Goal: Use online tool/utility: Use online tool/utility

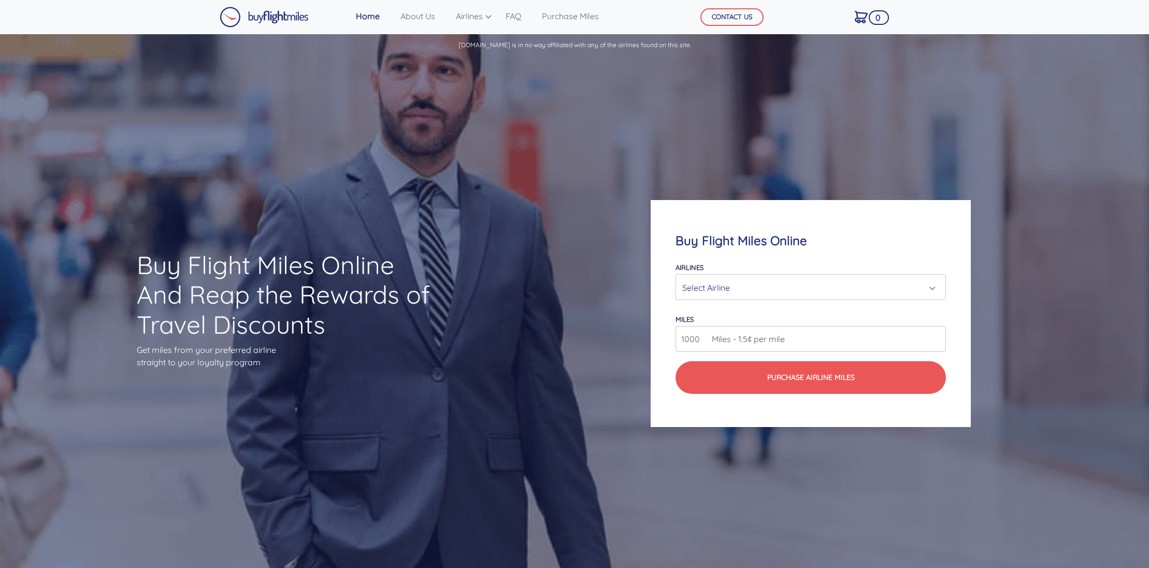
click at [933, 287] on div "Select Airline" at bounding box center [807, 288] width 251 height 20
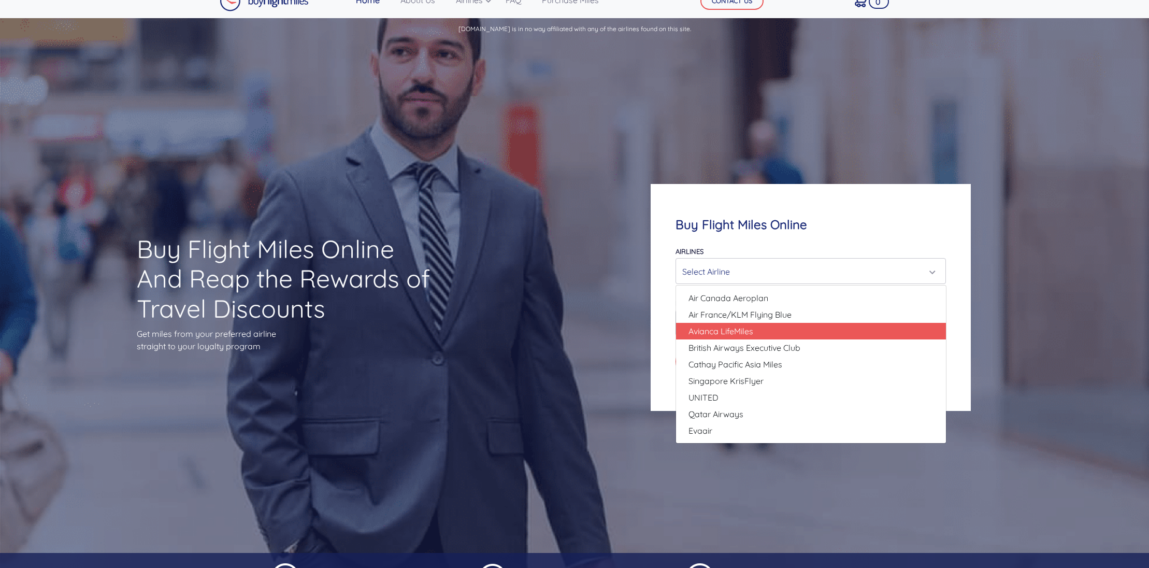
scroll to position [35, 0]
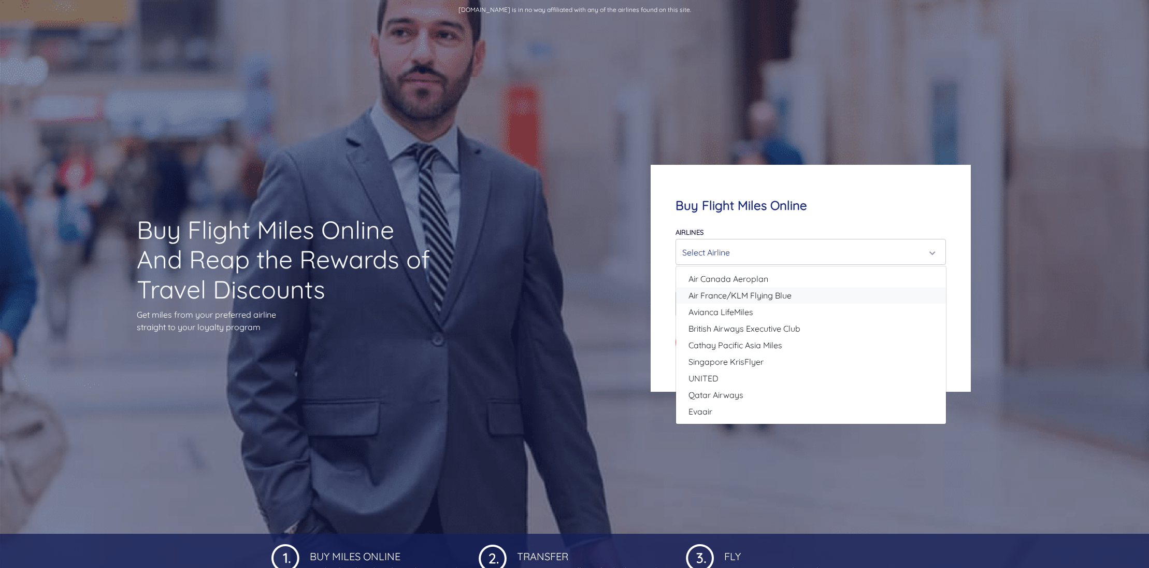
click at [818, 291] on link "Air France/KLM Flying Blue" at bounding box center [811, 295] width 270 height 17
select select "Air France/KLM Flying Blue"
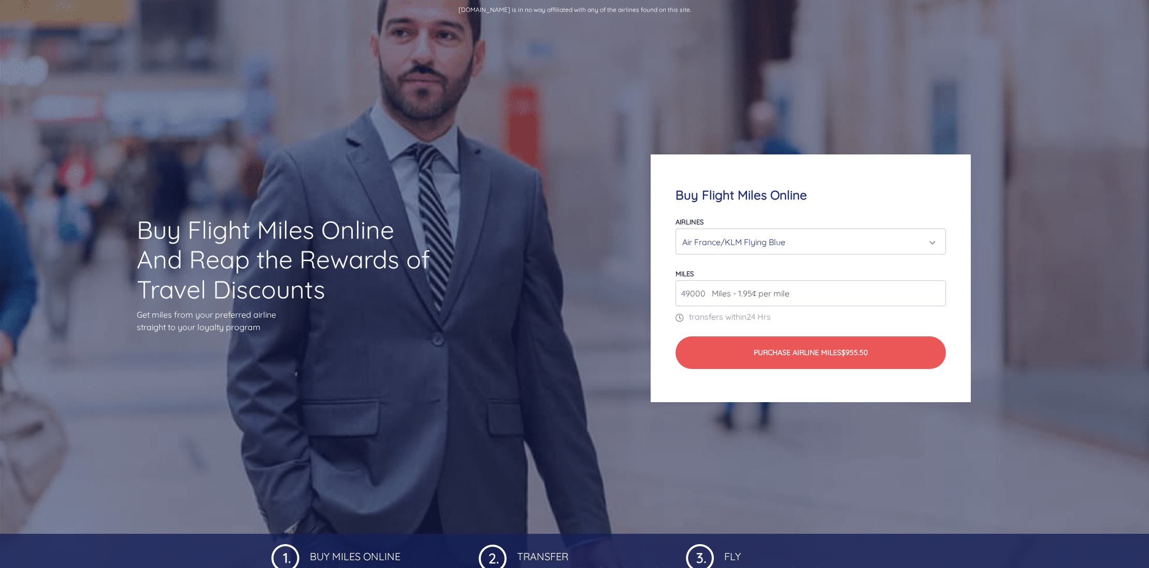
click at [813, 295] on input "49000" at bounding box center [810, 293] width 271 height 26
drag, startPoint x: 835, startPoint y: 293, endPoint x: 604, endPoint y: 281, distance: 231.3
click at [604, 281] on div "Buy Flight Miles Online Airlines Air Canada Aeroplan Air France/KLM Flying Blue…" at bounding box center [811, 278] width 420 height 347
type input "9"
click at [938, 240] on div "Air France/KLM Flying Blue" at bounding box center [810, 242] width 257 height 20
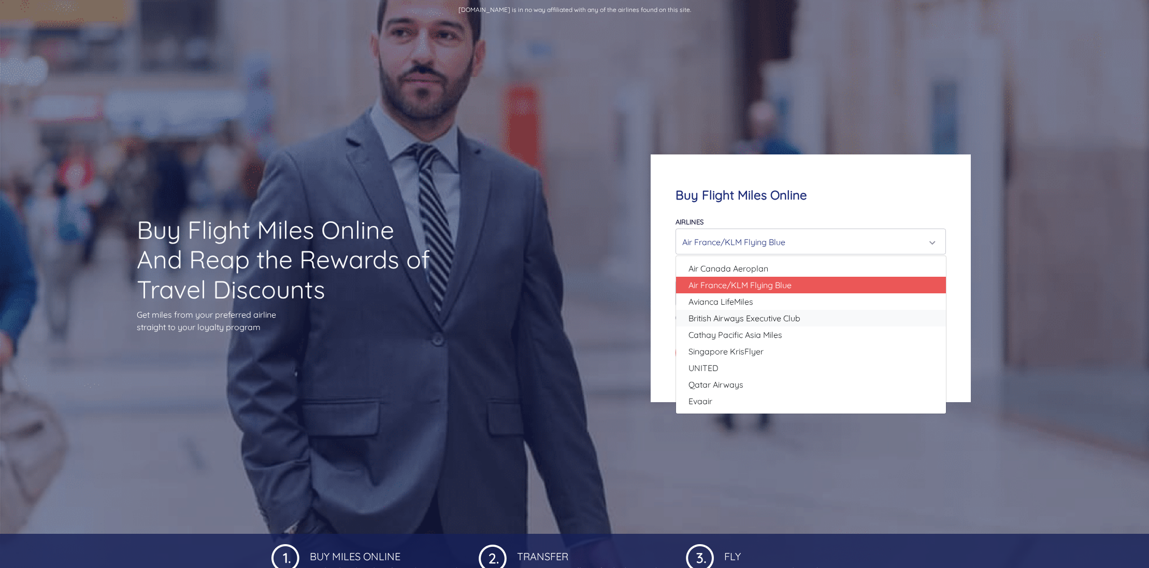
click at [819, 316] on link "British Airways Executive Club" at bounding box center [811, 318] width 270 height 17
select select "British Airways Executive Club"
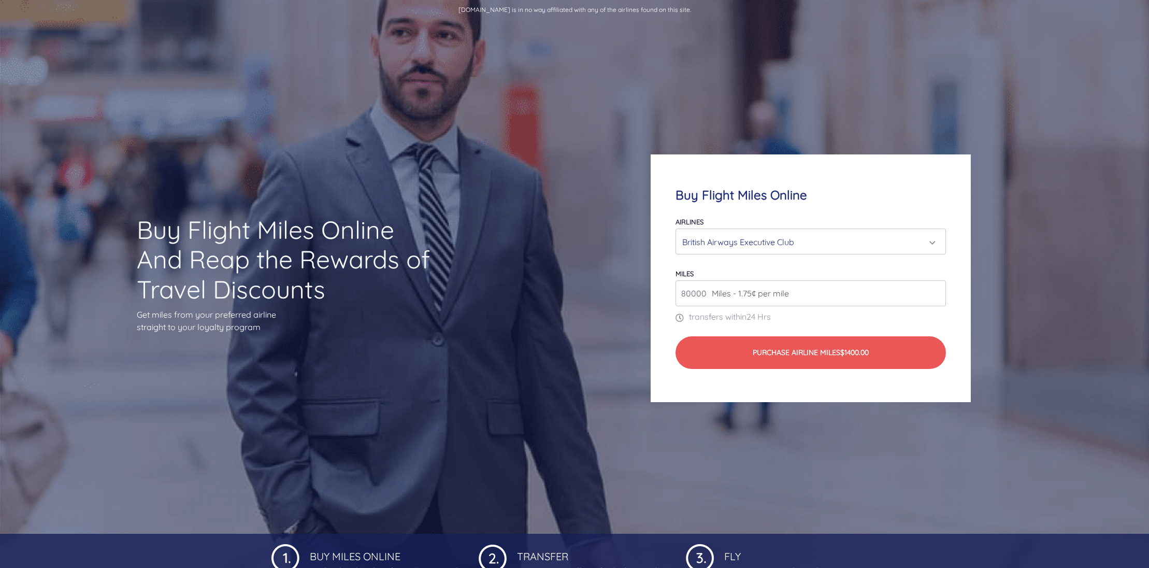
drag, startPoint x: 685, startPoint y: 293, endPoint x: 661, endPoint y: 291, distance: 24.5
click at [661, 291] on div "Buy Flight Miles Online Airlines Air Canada Aeroplan Air France/KLM Flying Blue…" at bounding box center [811, 278] width 321 height 248
type input "100000"
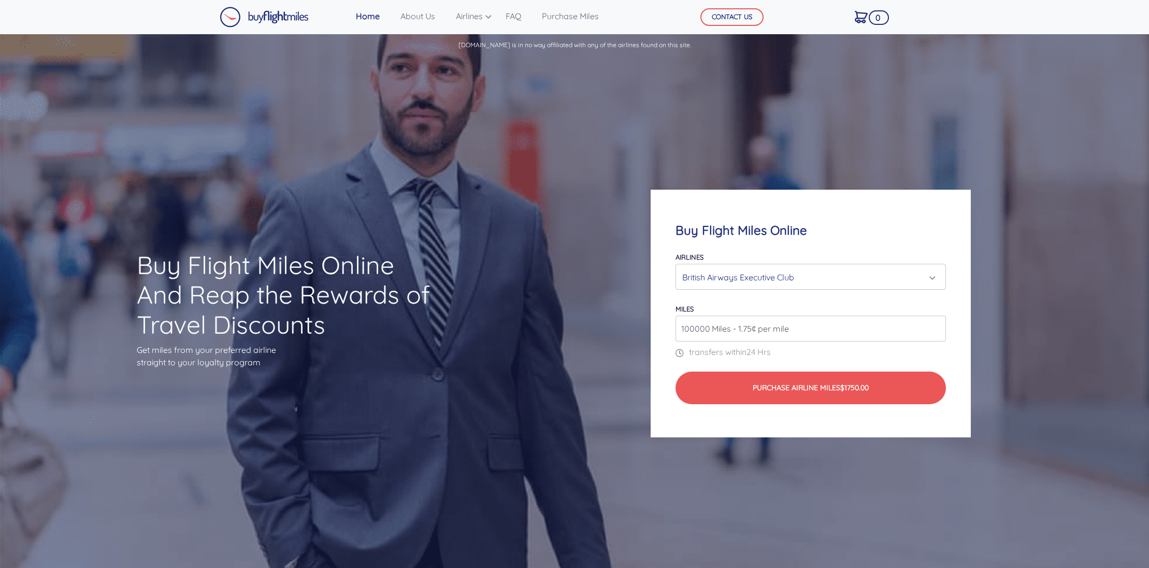
scroll to position [0, 0]
